Goal: Task Accomplishment & Management: Use online tool/utility

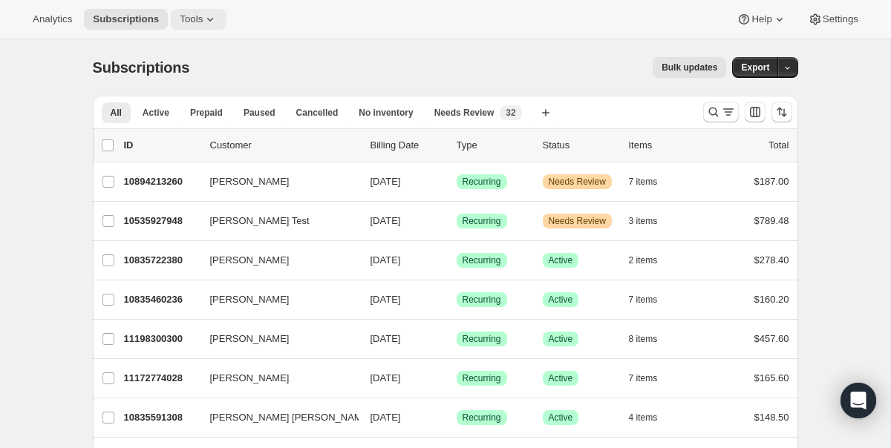
click at [203, 21] on span "Tools" at bounding box center [191, 19] width 23 height 12
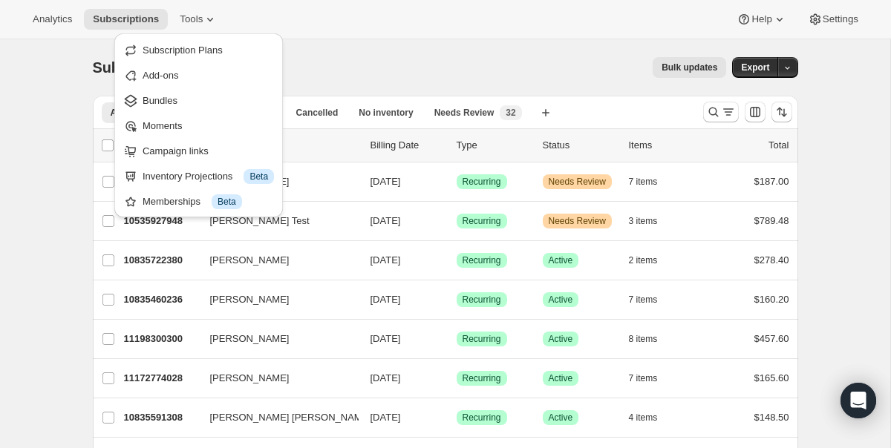
click at [647, 81] on div "Subscriptions. This page is ready Subscriptions Bulk updates More actions Bulk …" at bounding box center [445, 67] width 705 height 56
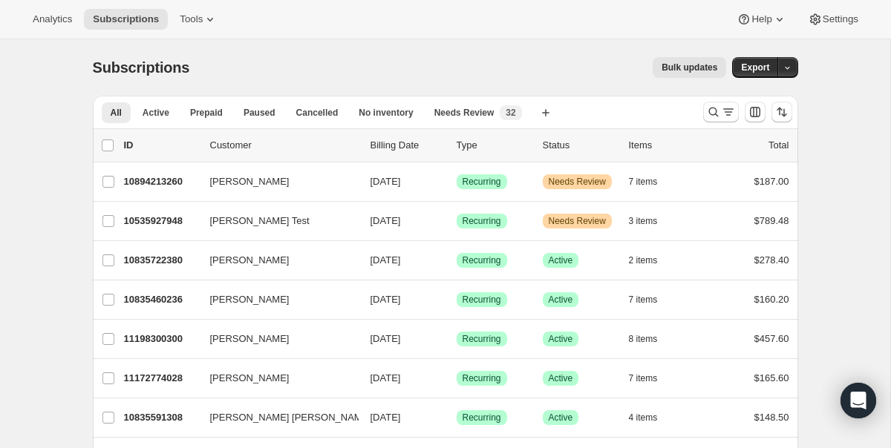
click at [697, 71] on span "Bulk updates" at bounding box center [690, 68] width 56 height 12
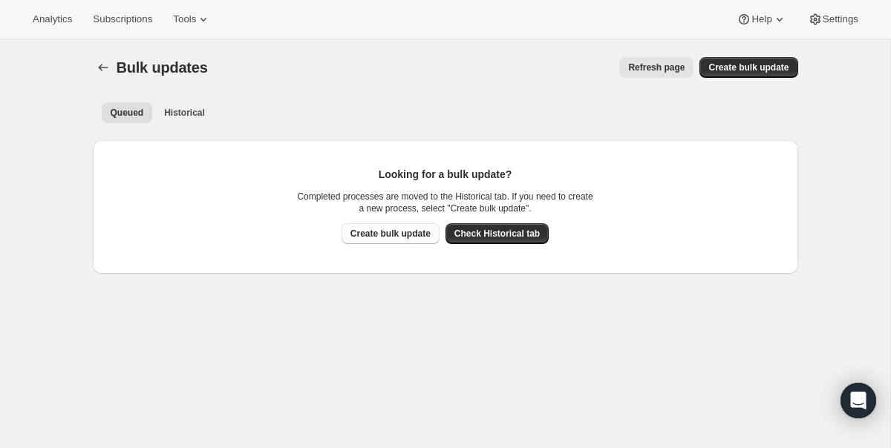
click at [379, 233] on span "Create bulk update" at bounding box center [390, 234] width 80 height 12
select select "13"
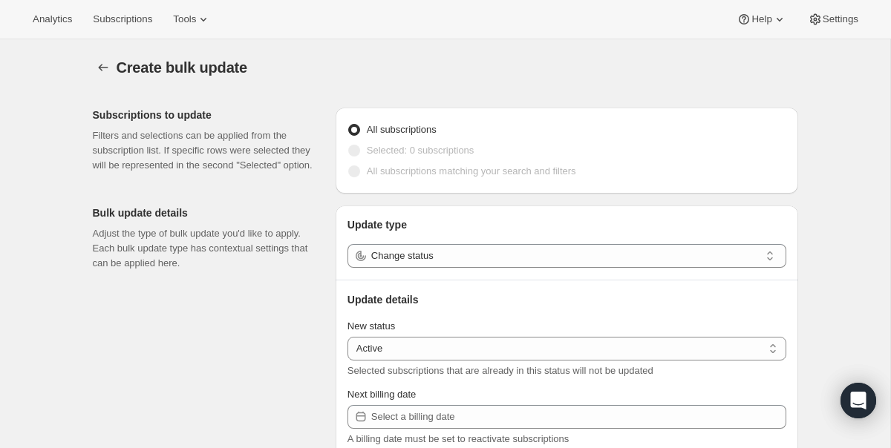
click at [503, 268] on div "Update type Change status Update details New status Active Paused Cancelled Act…" at bounding box center [567, 366] width 463 height 321
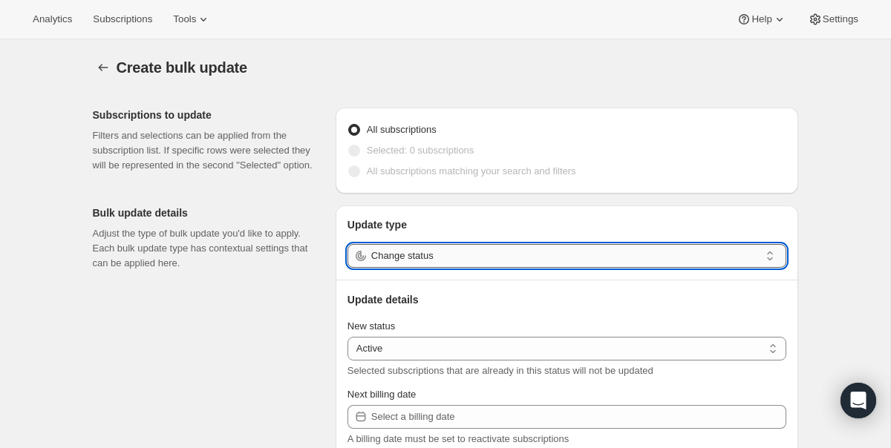
click at [468, 255] on input "Change status" at bounding box center [565, 256] width 388 height 24
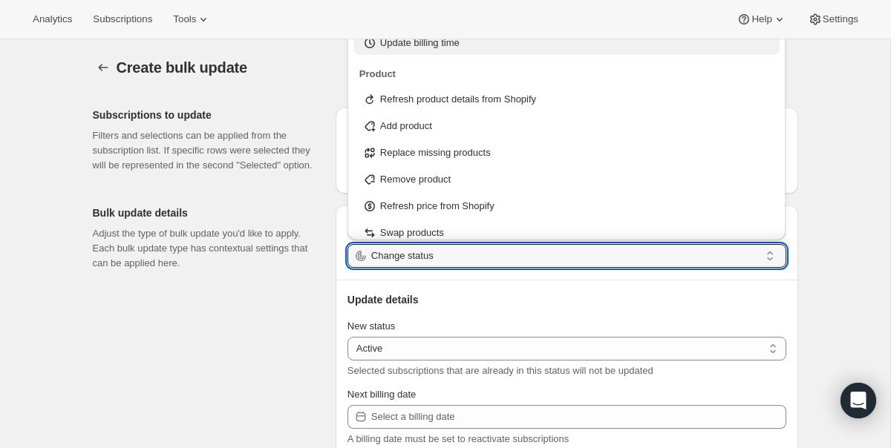
scroll to position [111, 0]
